Goal: Task Accomplishment & Management: Use online tool/utility

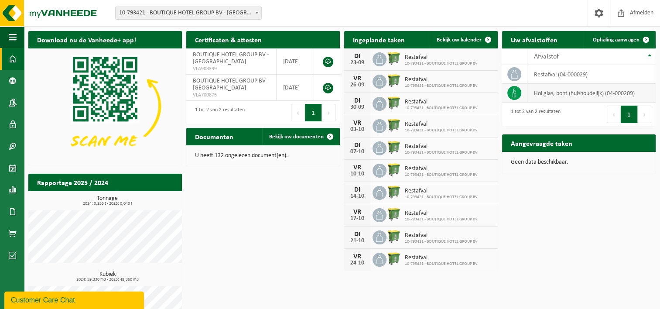
click at [614, 96] on td "hol glas, bont (huishoudelijk) (04-000209)" at bounding box center [591, 93] width 128 height 19
click at [628, 34] on link "Ophaling aanvragen" at bounding box center [620, 39] width 69 height 17
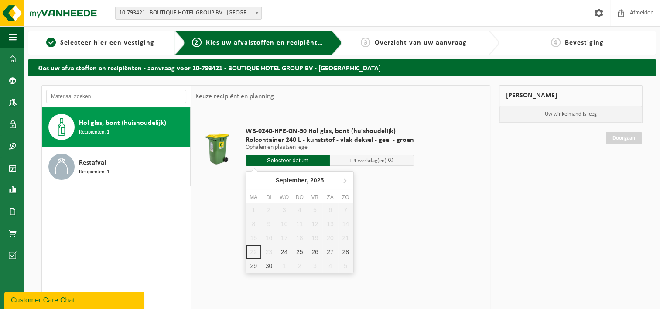
click at [302, 164] on input "text" at bounding box center [287, 160] width 84 height 11
click at [285, 253] on div "24" at bounding box center [283, 252] width 15 height 14
type input "Van [DATE]"
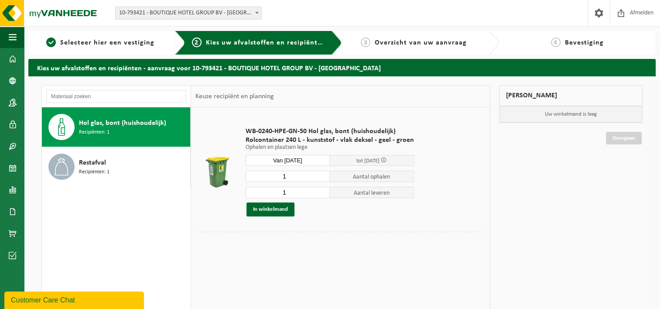
click at [295, 187] on input "1" at bounding box center [287, 192] width 84 height 11
click at [321, 192] on input "0" at bounding box center [287, 192] width 84 height 11
type input "1"
click at [320, 190] on input "1" at bounding box center [287, 192] width 84 height 11
click at [262, 205] on button "In winkelmand" at bounding box center [270, 209] width 48 height 14
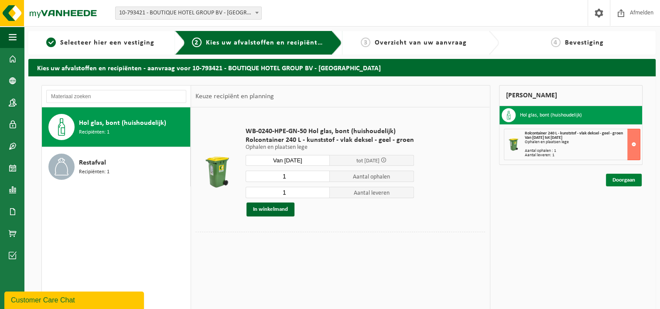
click at [617, 182] on link "Doorgaan" at bounding box center [624, 180] width 36 height 13
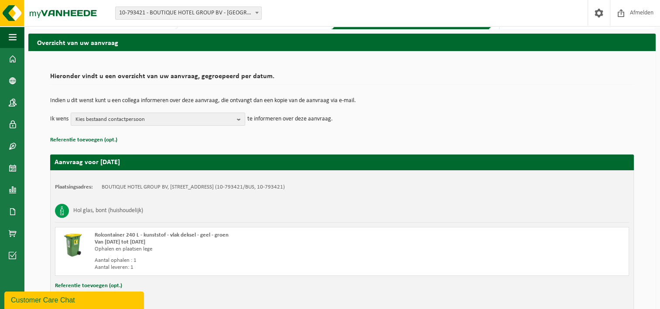
scroll to position [72, 0]
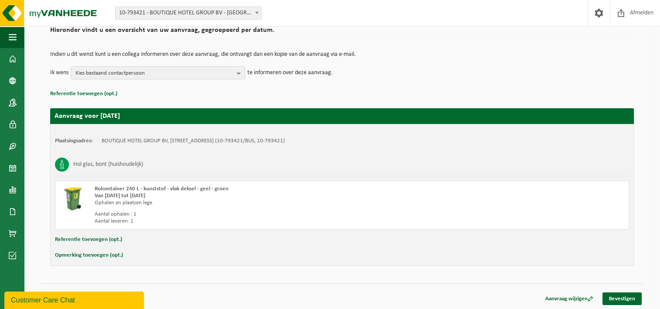
click at [204, 73] on span "Kies bestaand contactpersoon" at bounding box center [154, 73] width 158 height 13
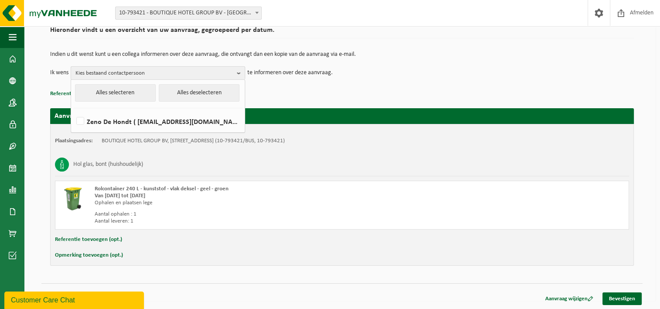
click at [204, 73] on span "Kies bestaand contactpersoon" at bounding box center [154, 73] width 158 height 13
